Goal: Task Accomplishment & Management: Complete application form

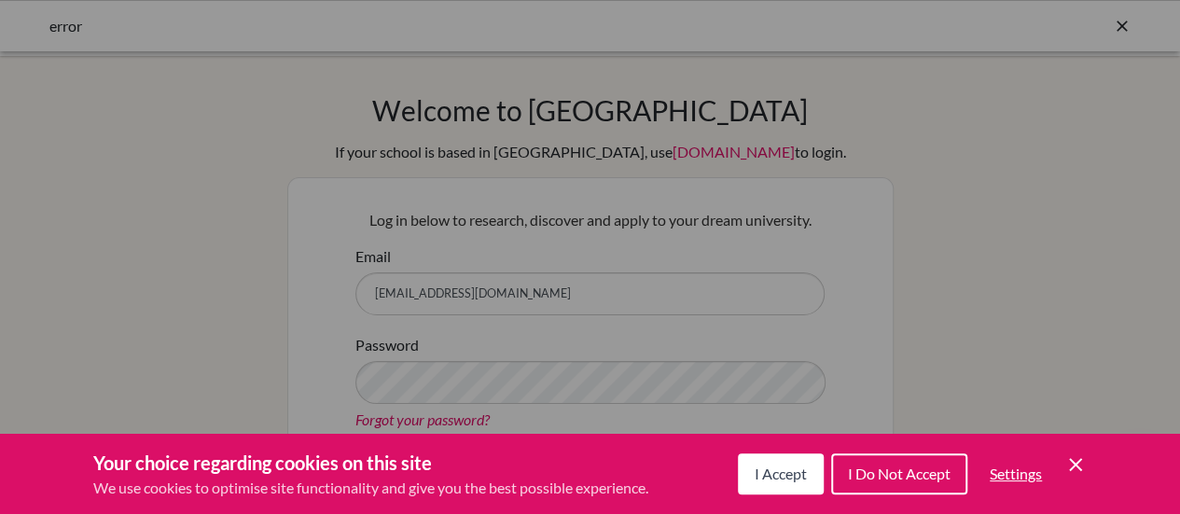
click at [764, 488] on button "I Accept" at bounding box center [781, 473] width 86 height 41
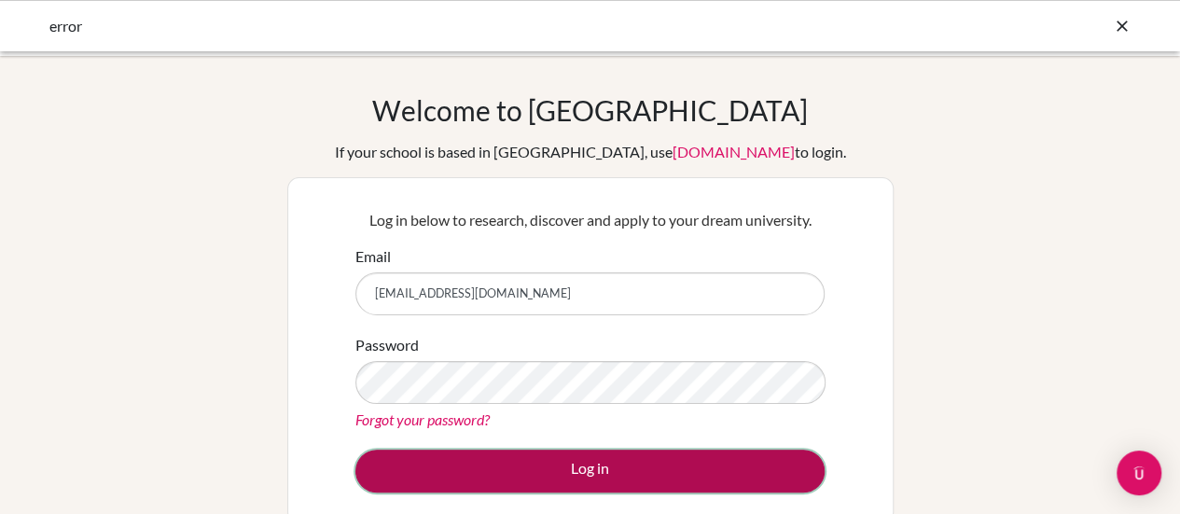
click at [603, 484] on button "Log in" at bounding box center [589, 470] width 469 height 43
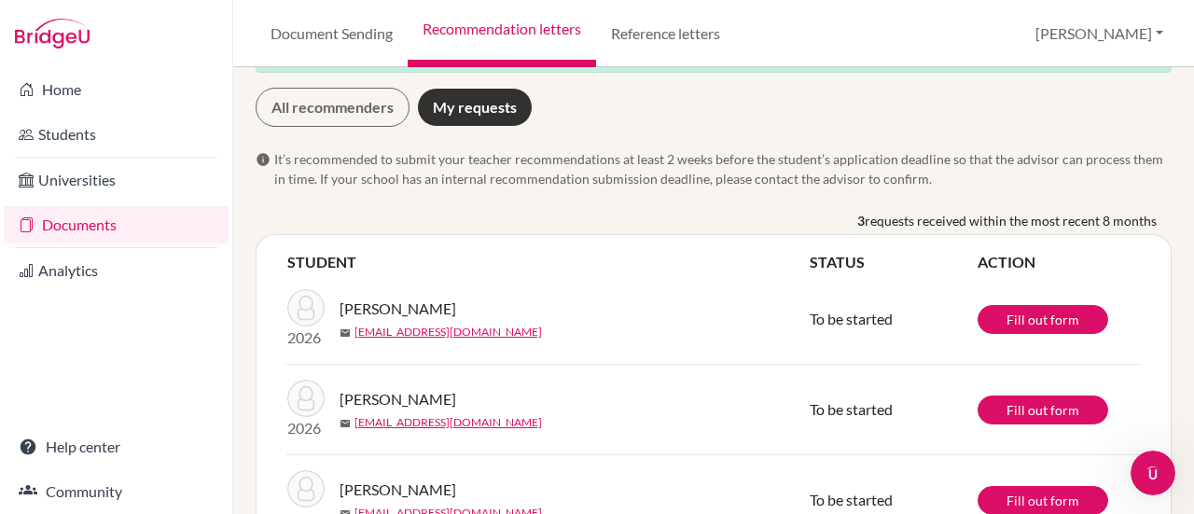
scroll to position [130, 0]
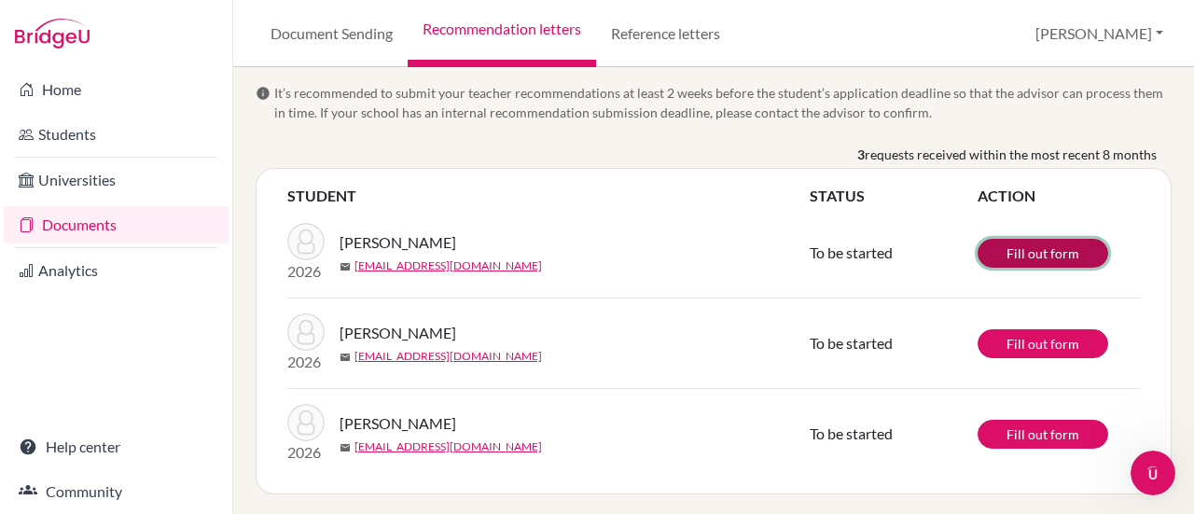
click at [1039, 262] on link "Fill out form" at bounding box center [1042, 253] width 131 height 29
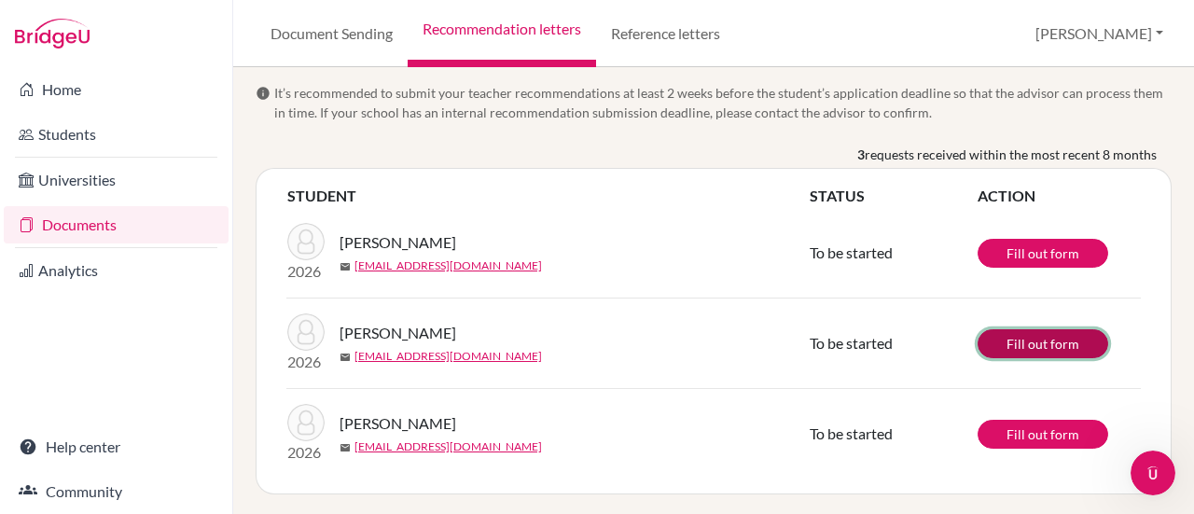
click at [983, 351] on link "Fill out form" at bounding box center [1042, 343] width 131 height 29
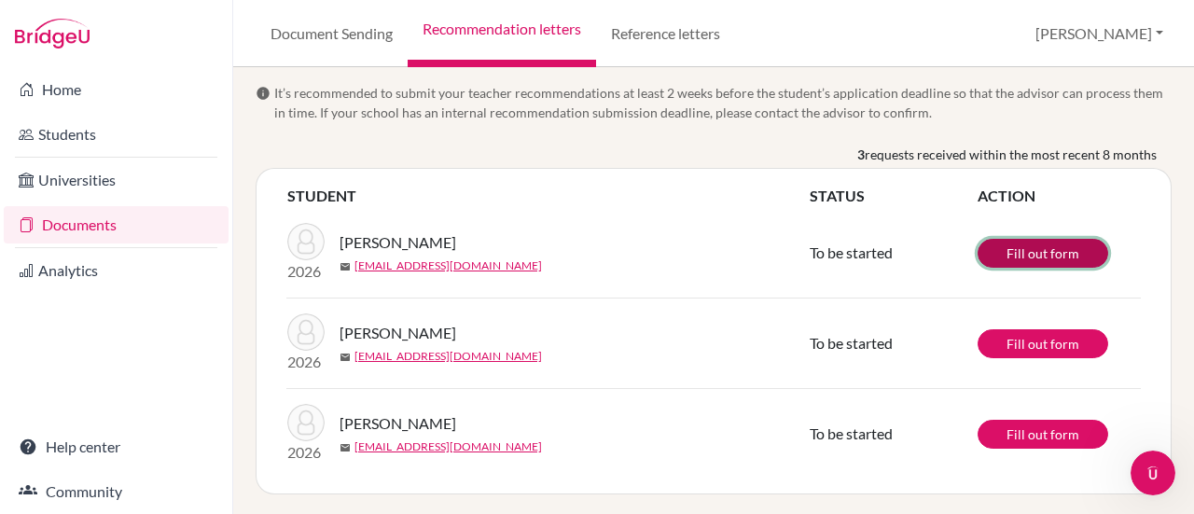
click at [1021, 247] on link "Fill out form" at bounding box center [1042, 253] width 131 height 29
